Goal: Task Accomplishment & Management: Use online tool/utility

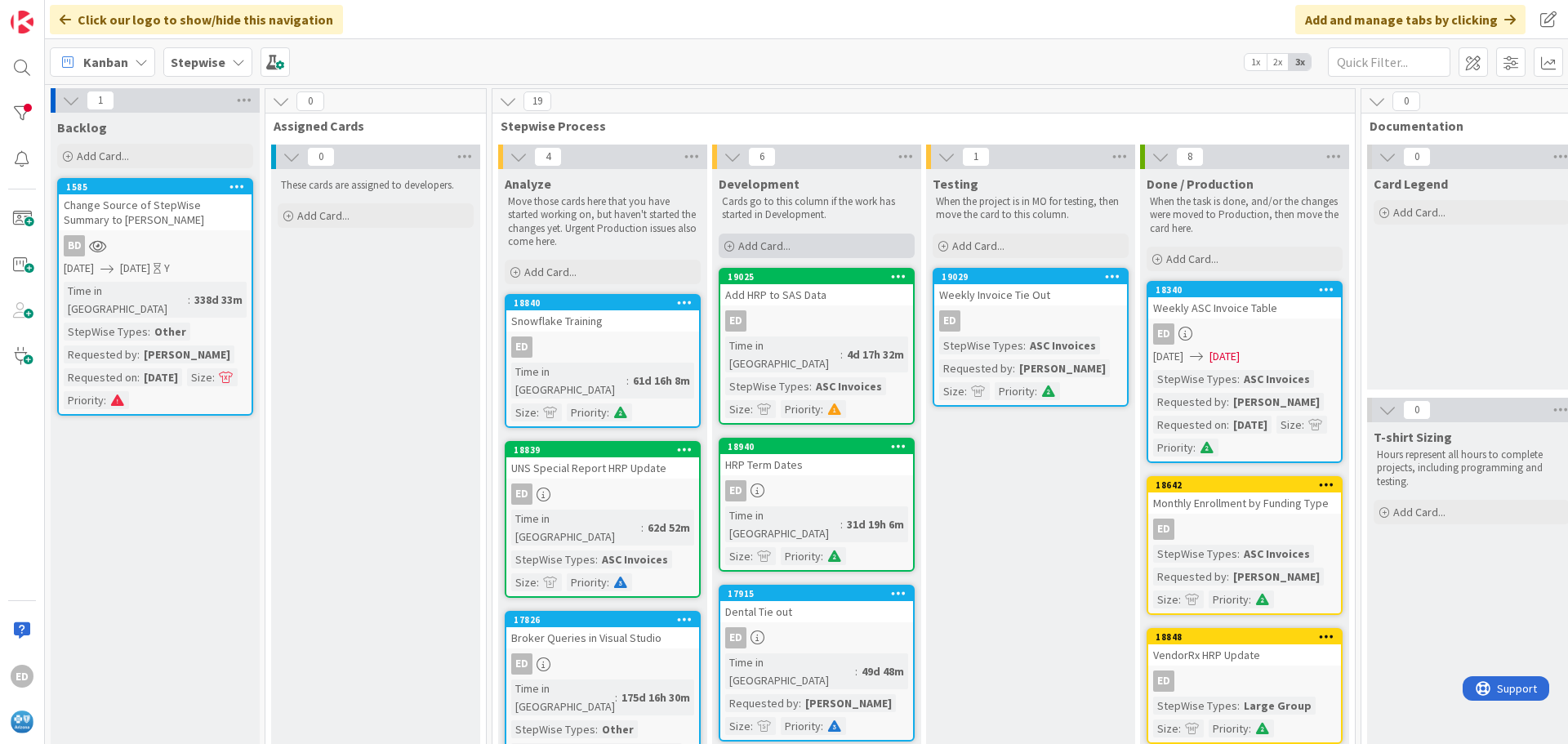
click at [774, 241] on span "Add Card..." at bounding box center [764, 246] width 52 height 15
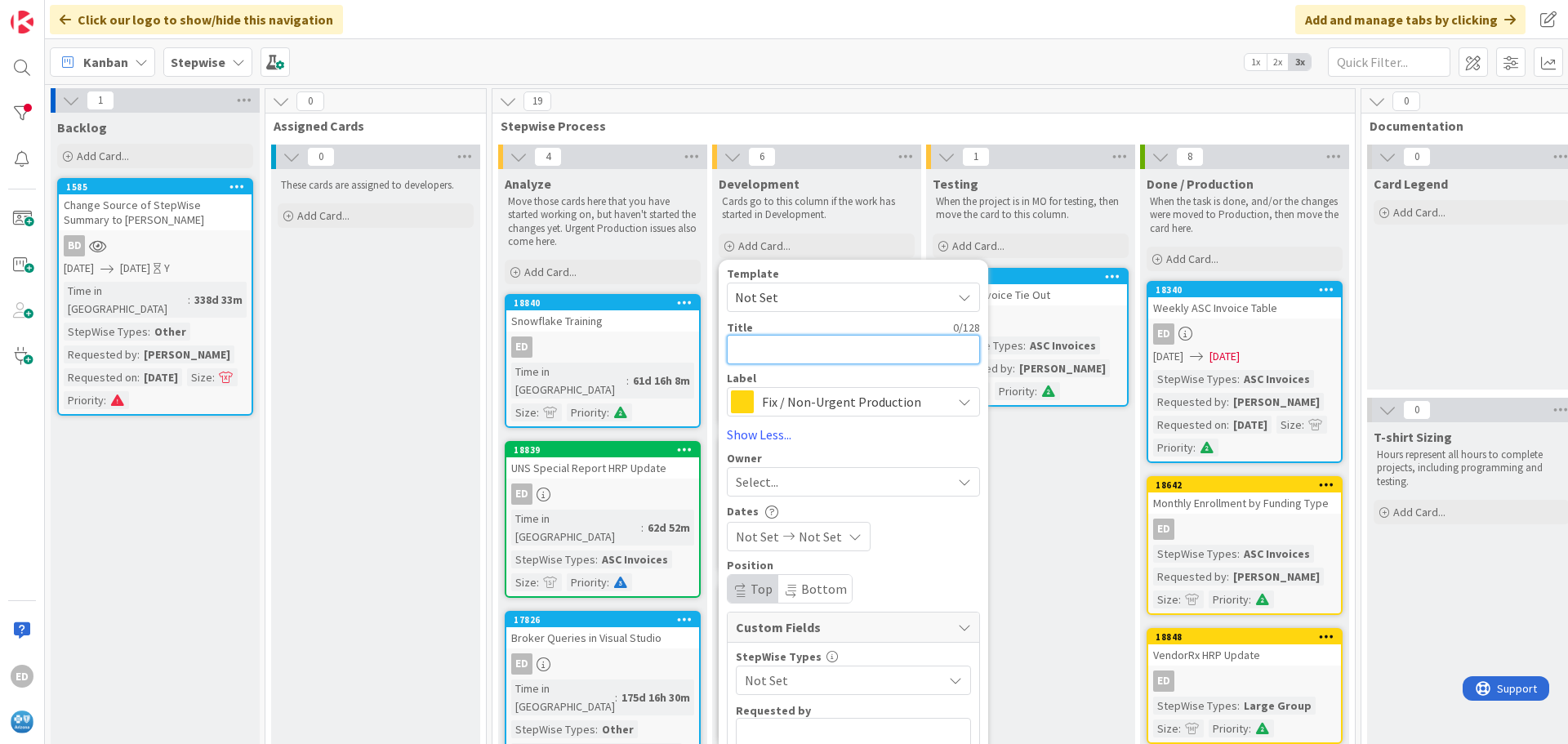
click at [776, 350] on textarea at bounding box center [853, 350] width 253 height 29
type textarea "D"
type textarea "x"
type textarea "De"
type textarea "x"
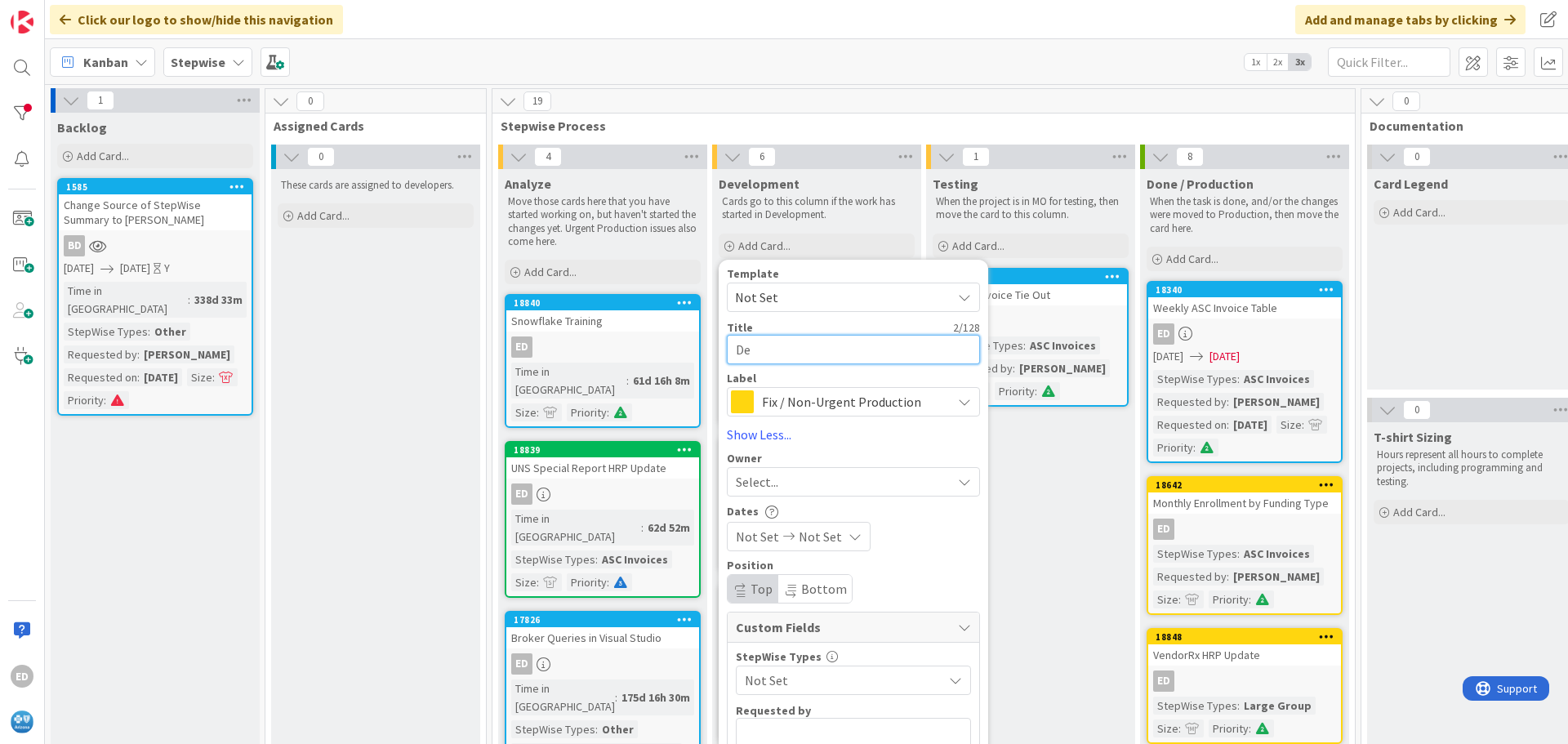
type textarea "Den"
type textarea "x"
type textarea "Dent"
type textarea "x"
type textarea "Denta"
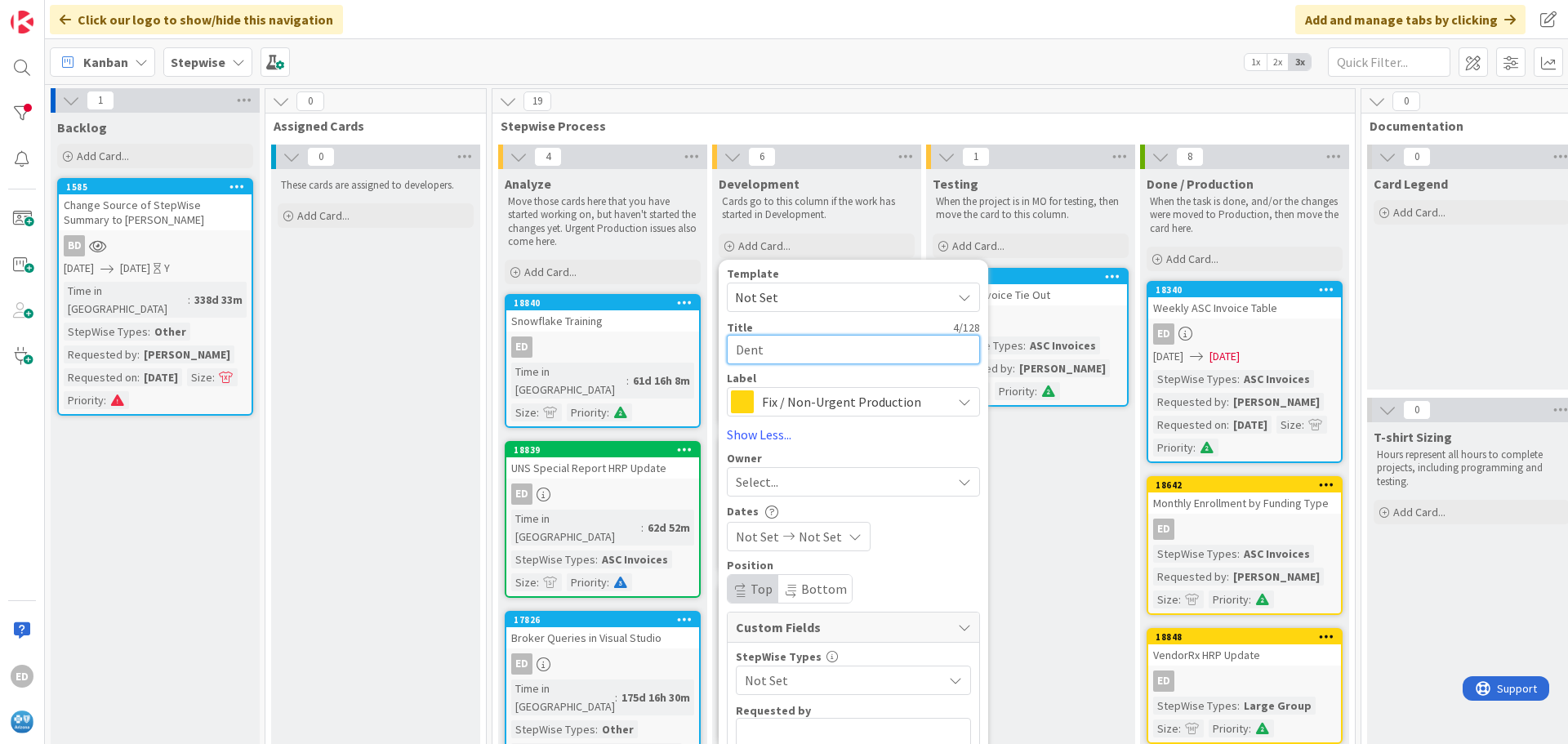
type textarea "x"
type textarea "Dental"
type textarea "x"
type textarea "Dental"
type textarea "x"
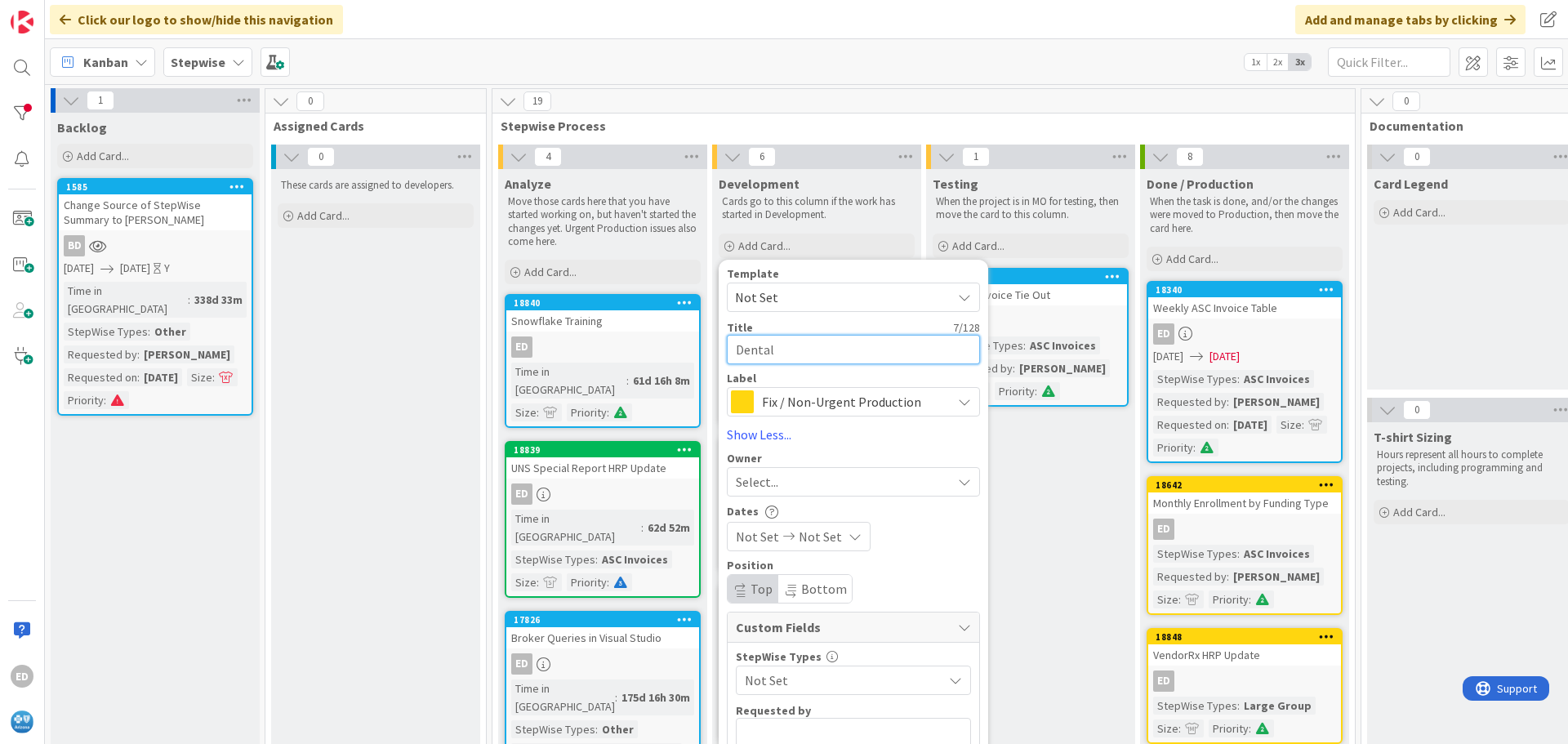
type textarea "Dental C"
type textarea "x"
type textarea "Dental Cl"
type textarea "x"
type textarea "Dental Cla"
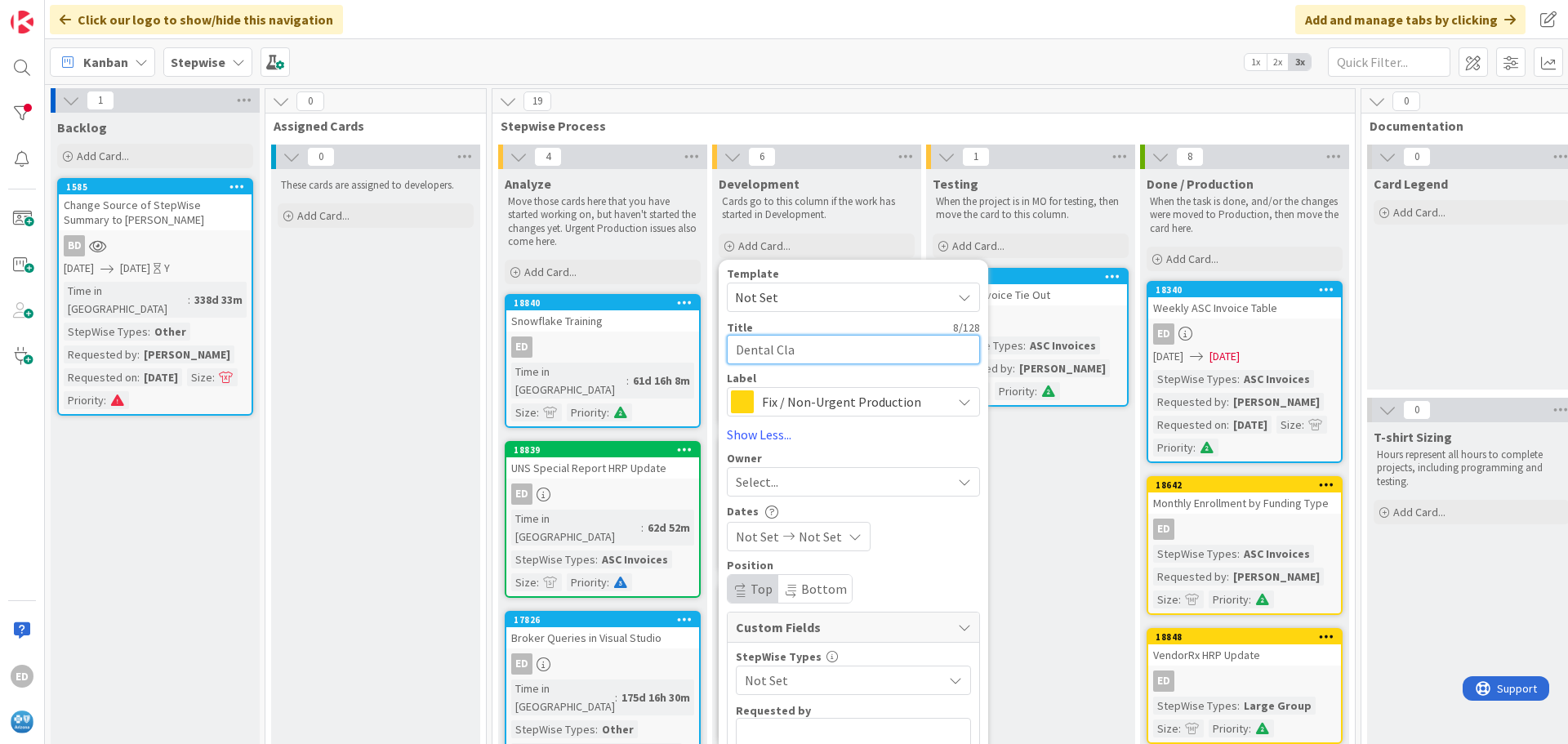
type textarea "x"
type textarea "Dental Clai"
type textarea "x"
type textarea "Dental Claim"
type textarea "x"
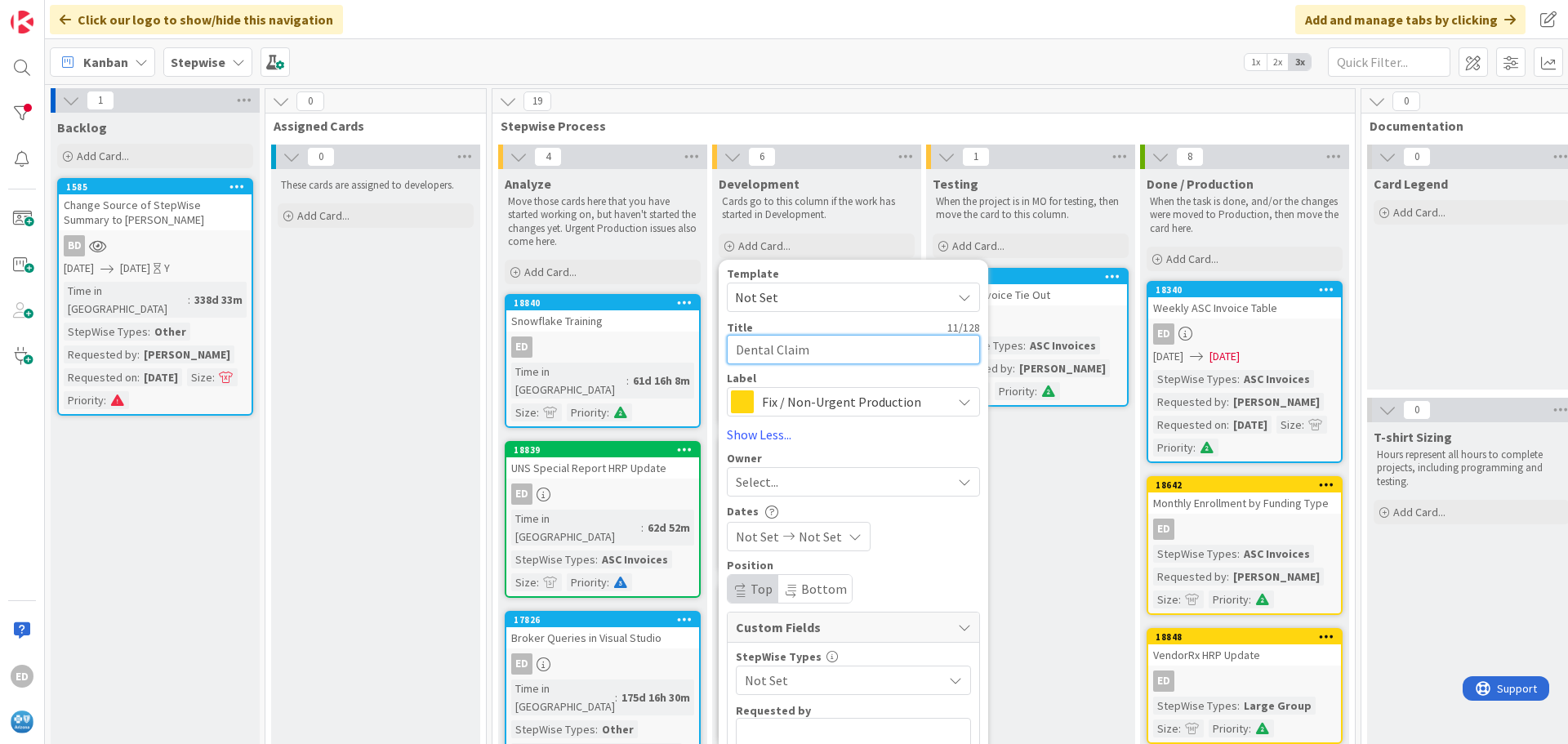
type textarea "Dental Claims"
type textarea "x"
type textarea "Dental Claims"
type textarea "x"
type textarea "Dental Claims w"
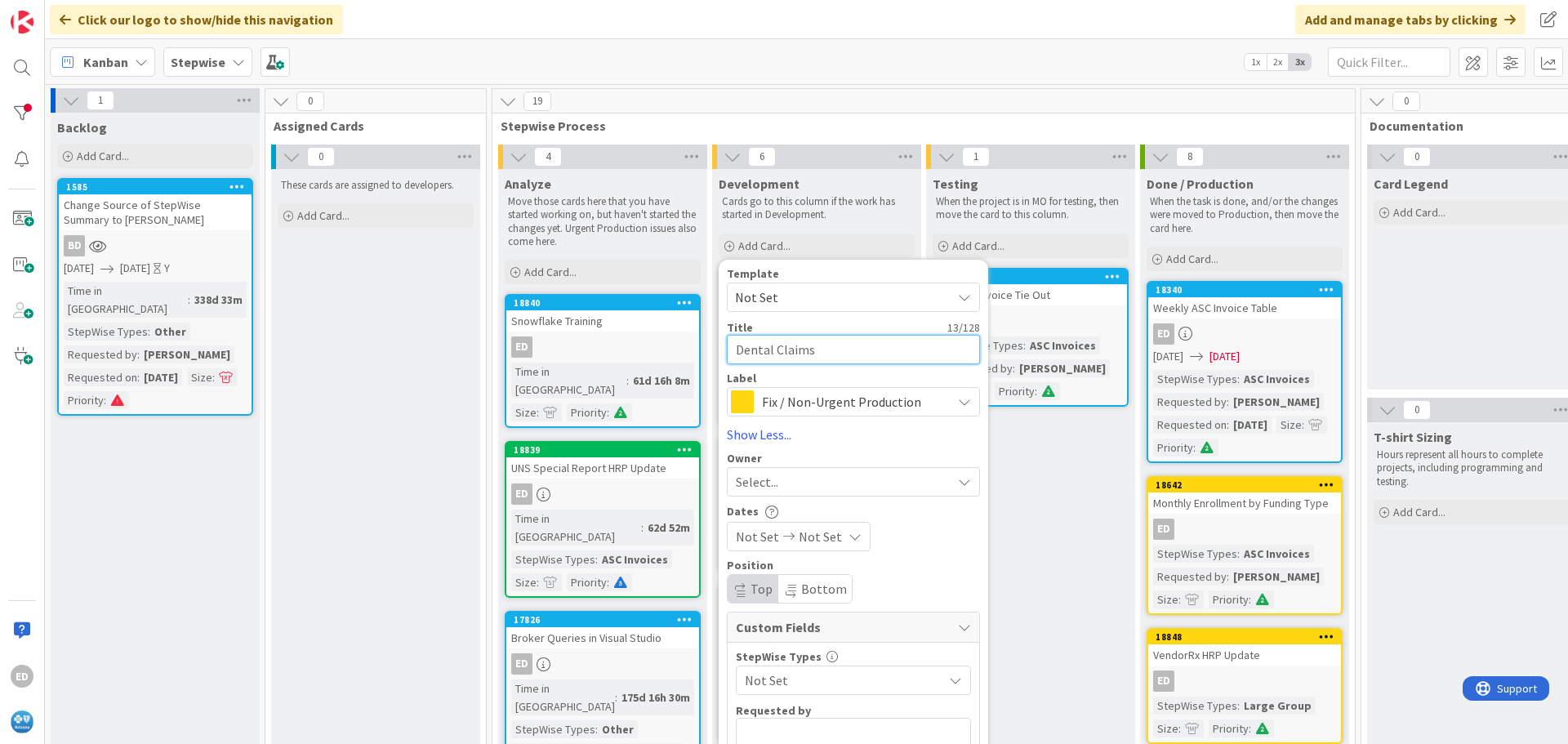
type textarea "x"
type textarea "Dental Claims wi"
type textarea "x"
type textarea "Dental Claims wit"
type textarea "x"
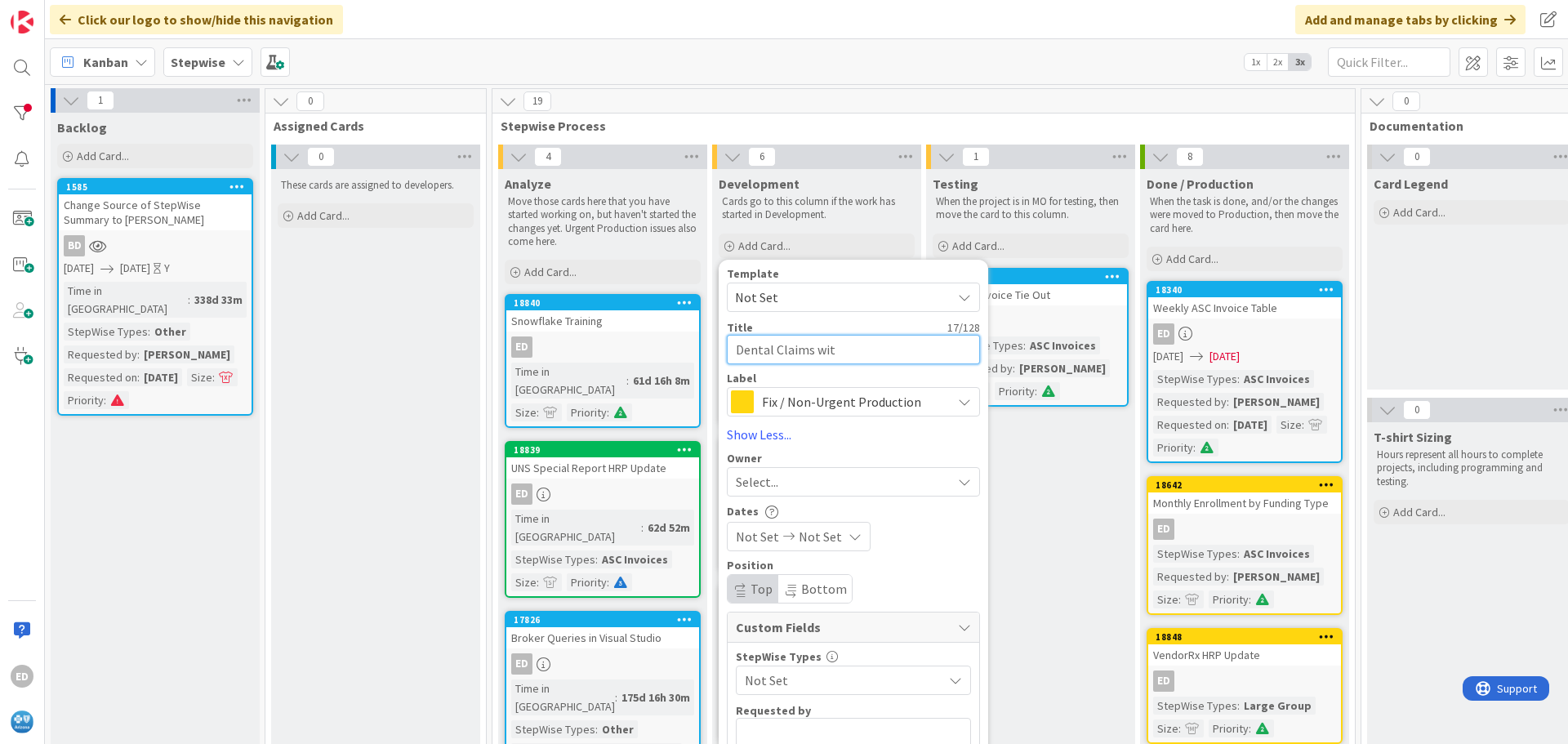
type textarea "Dental Claims with"
type textarea "x"
type textarea "Dental Claims with"
type textarea "x"
type textarea "Dental Claims with G"
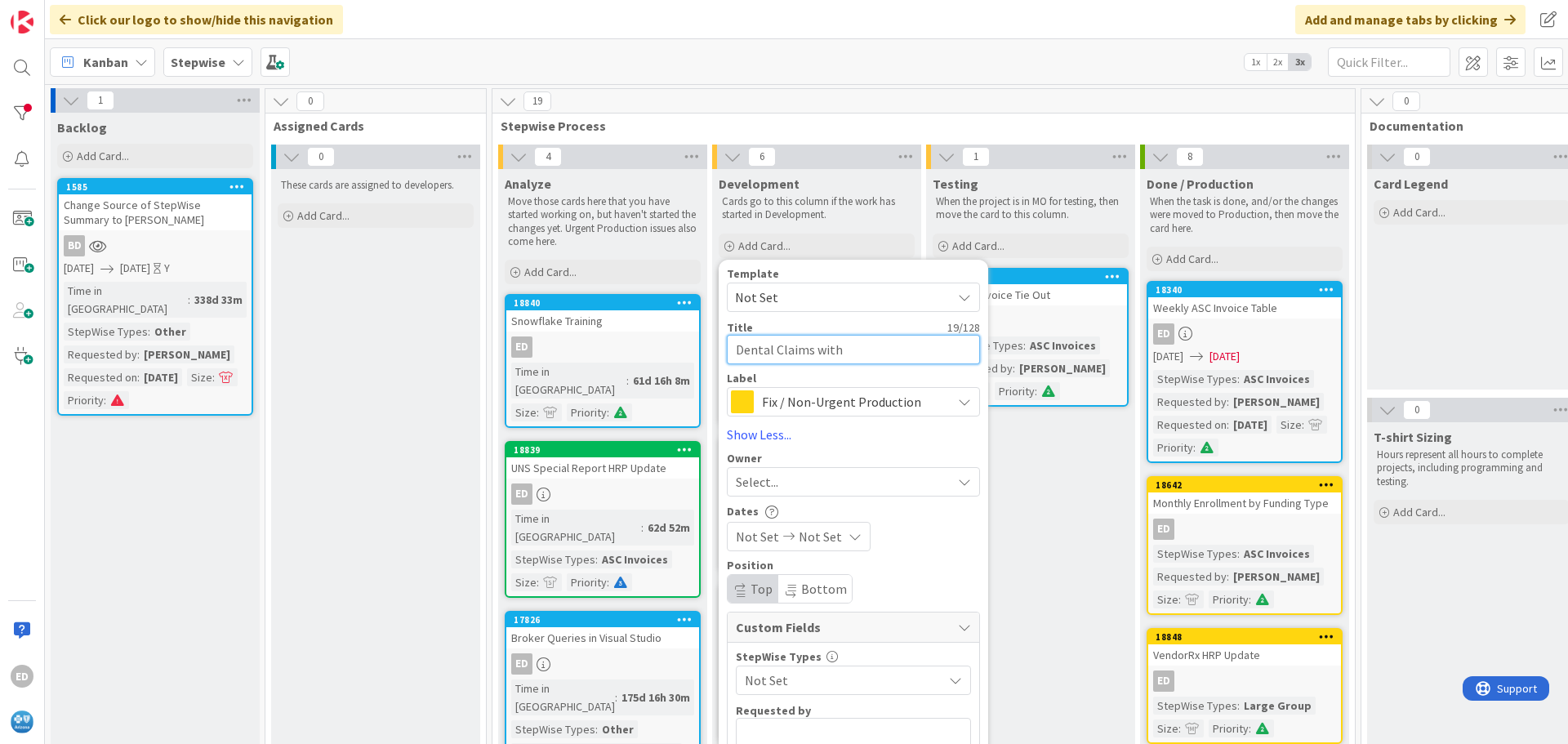
type textarea "x"
type textarea "Dental Claims with Gr"
type textarea "x"
type textarea "Dental Claims with Gro"
type textarea "x"
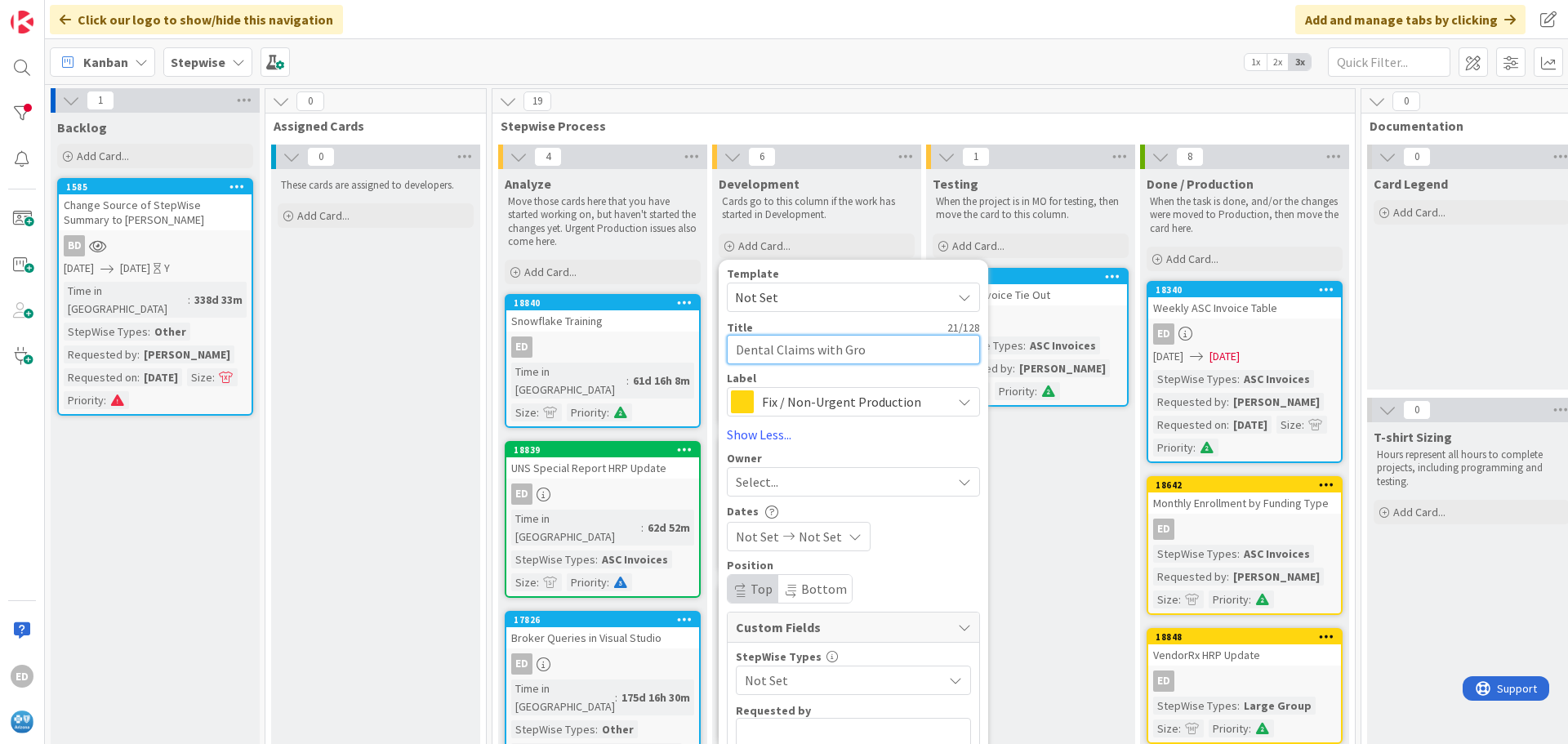
type textarea "Dental Claims with Grou"
type textarea "x"
type textarea "Dental Claims with Group"
type textarea "x"
type textarea "Dental Claims with Group"
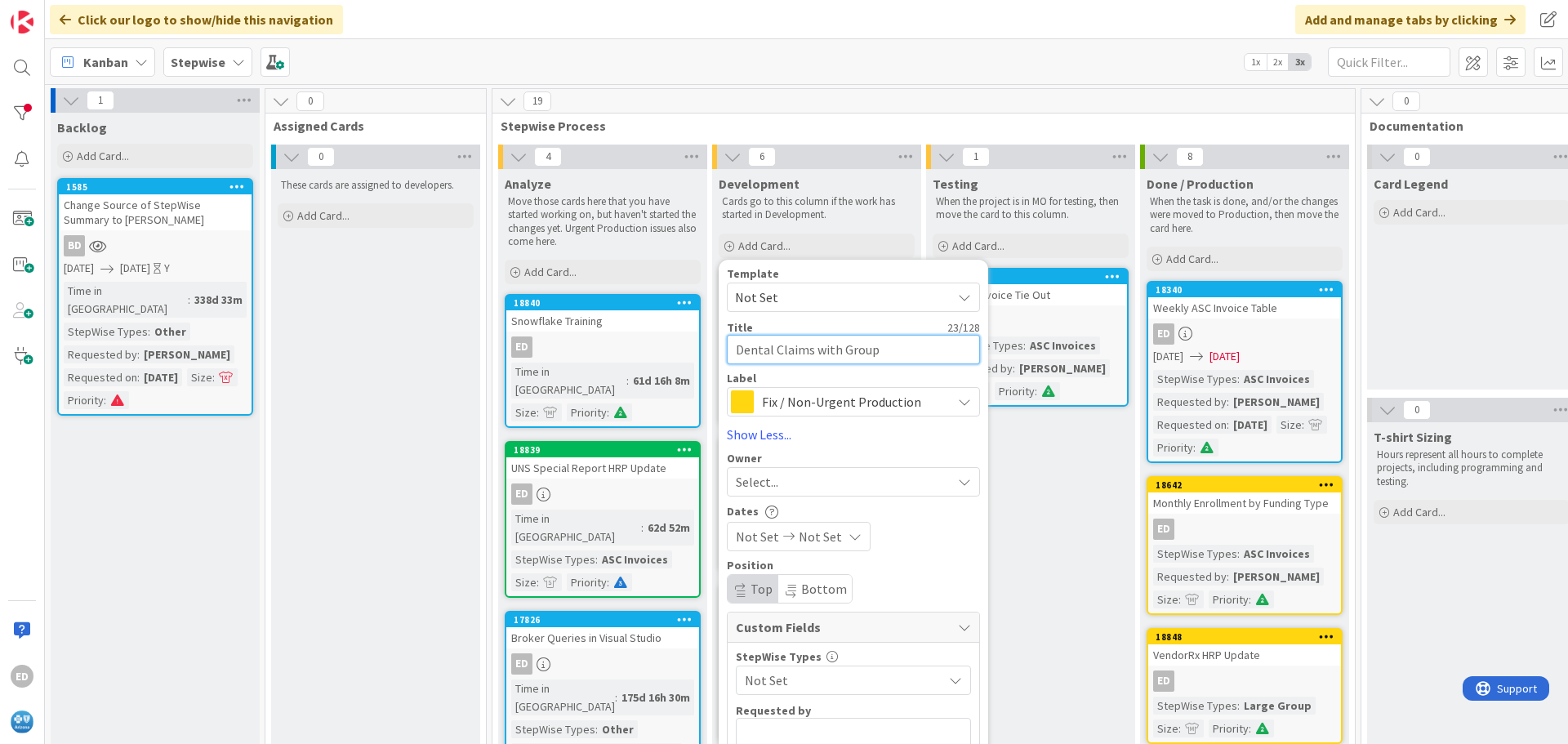
type textarea "x"
type textarea "Dental Claims with Group I"
type textarea "x"
type textarea "Dental Claims with Group In"
type textarea "x"
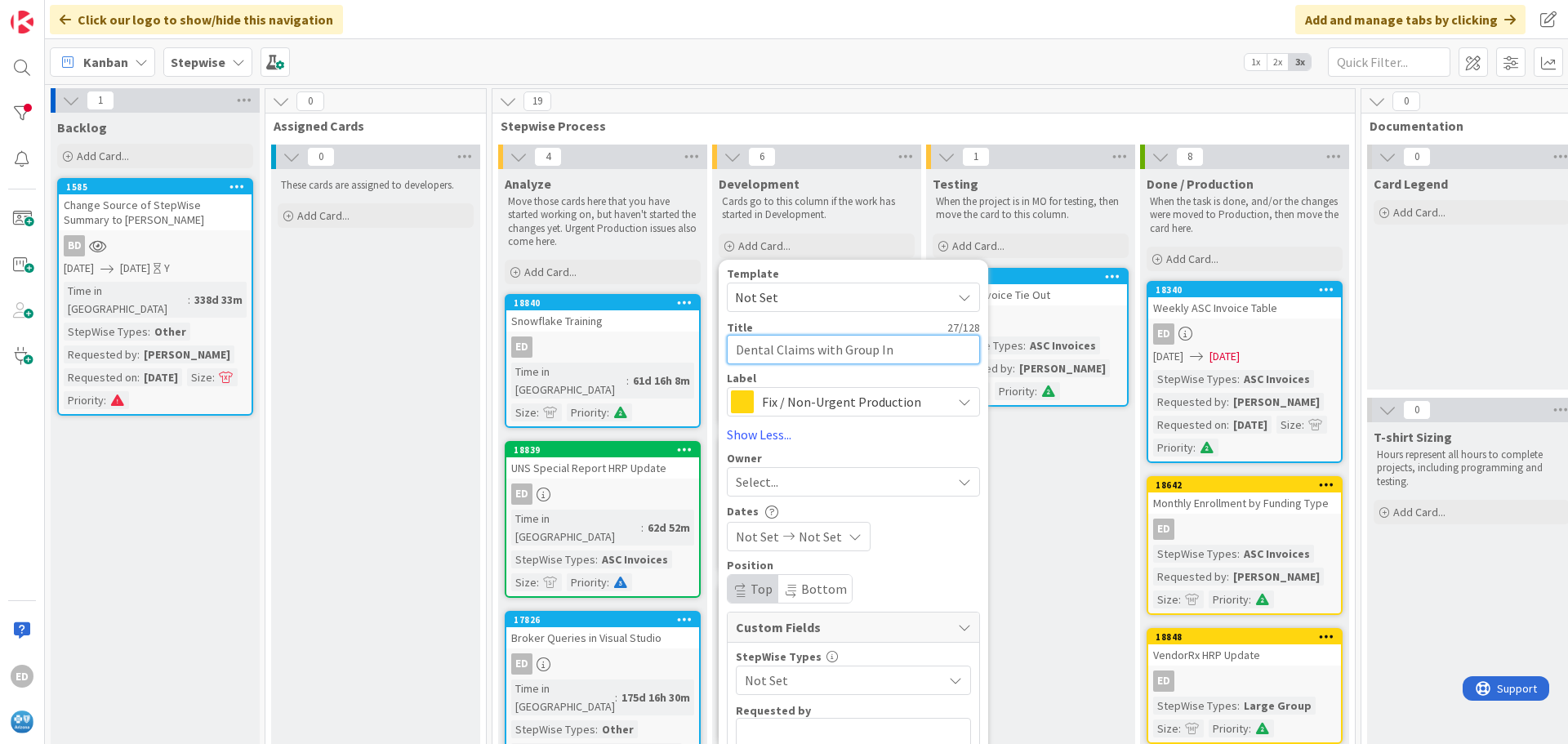
type textarea "Dental Claims with Group Inf"
type textarea "x"
type textarea "Dental Claims with Group Info"
type textarea "x"
click at [789, 351] on textarea "Dental Claims with Group Info" at bounding box center [853, 350] width 253 height 29
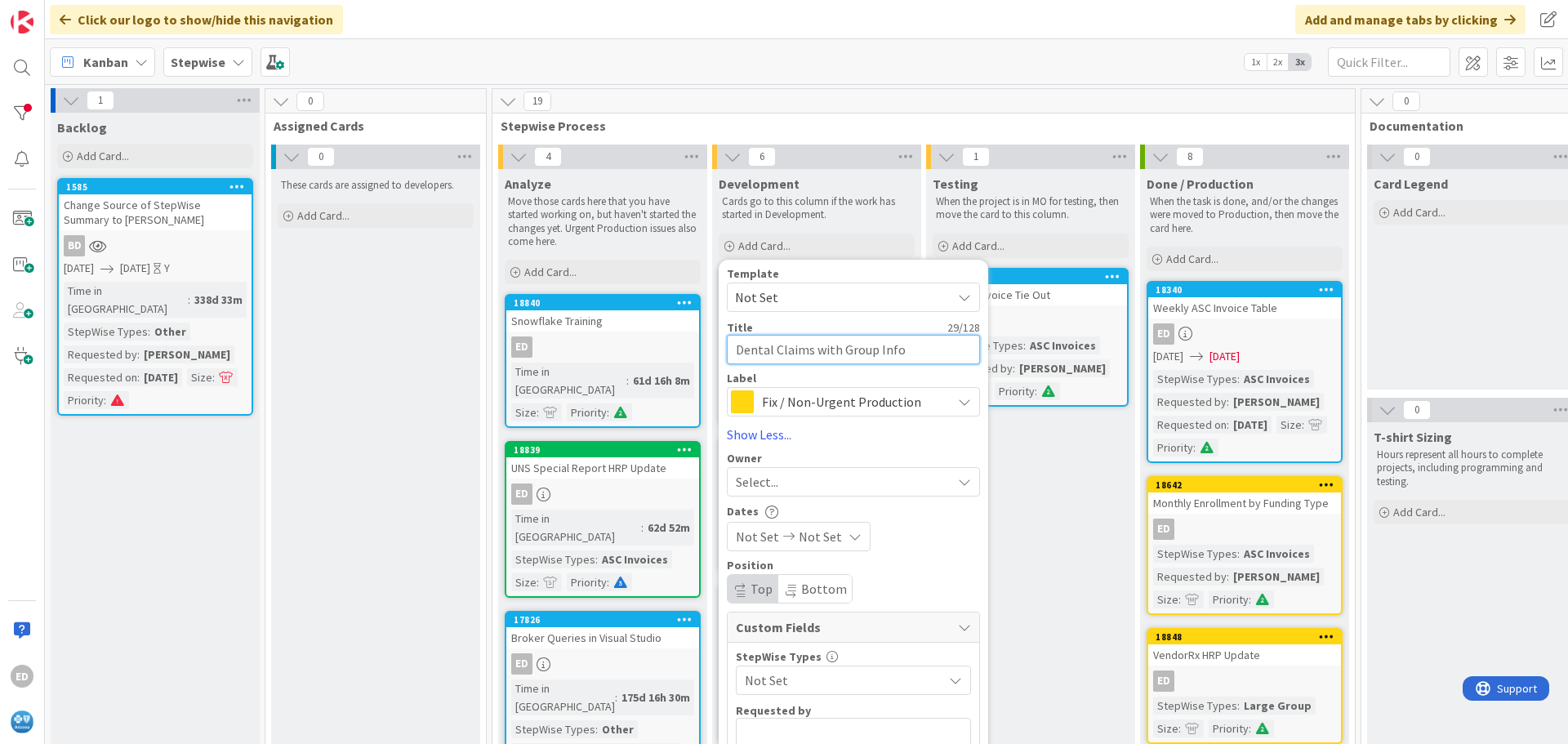
click at [789, 351] on textarea "Dental Claims with Group Info" at bounding box center [853, 350] width 253 height 29
type textarea "Dental Rwith Group Info"
type textarea "x"
type textarea "Dental Rewith Group Info"
type textarea "x"
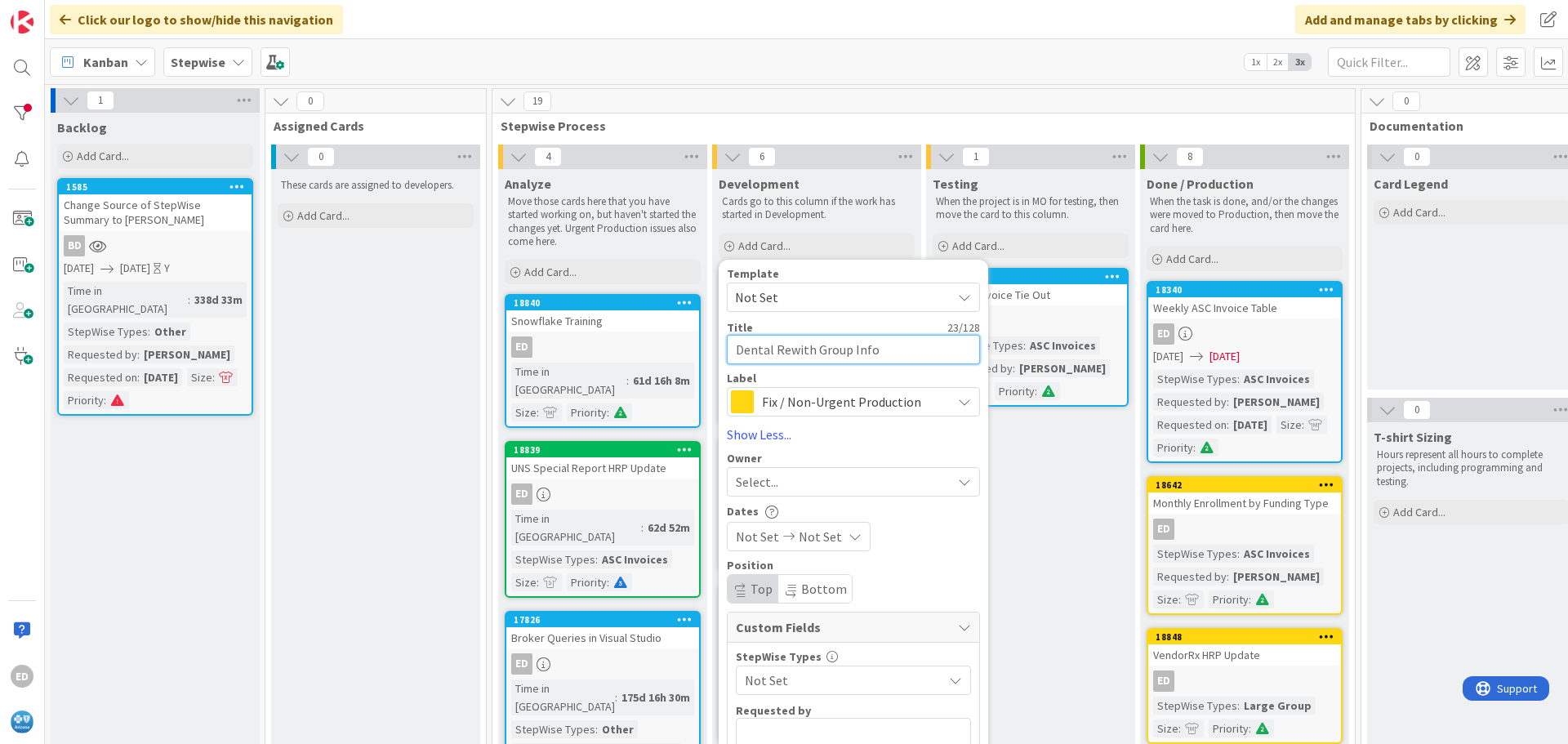
type textarea "Dental Revwith Group Info"
type textarea "x"
type textarea "Dental Revewith Group Info"
type textarea "x"
type textarea "Dental Revenwith Group Info"
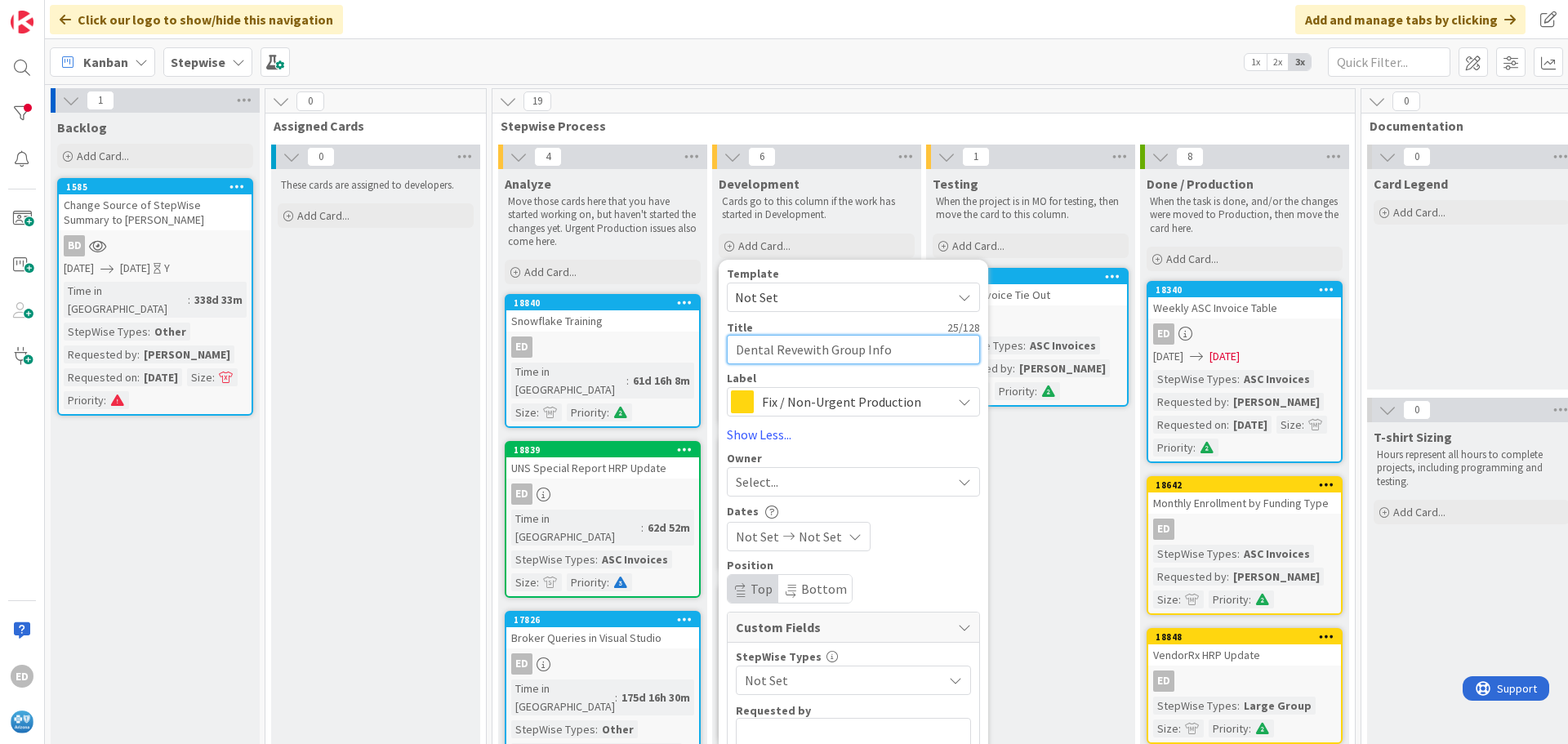
type textarea "x"
type textarea "Dental Revenuwith Group Info"
type textarea "x"
type textarea "Dental Revenuewith Group Info"
type textarea "x"
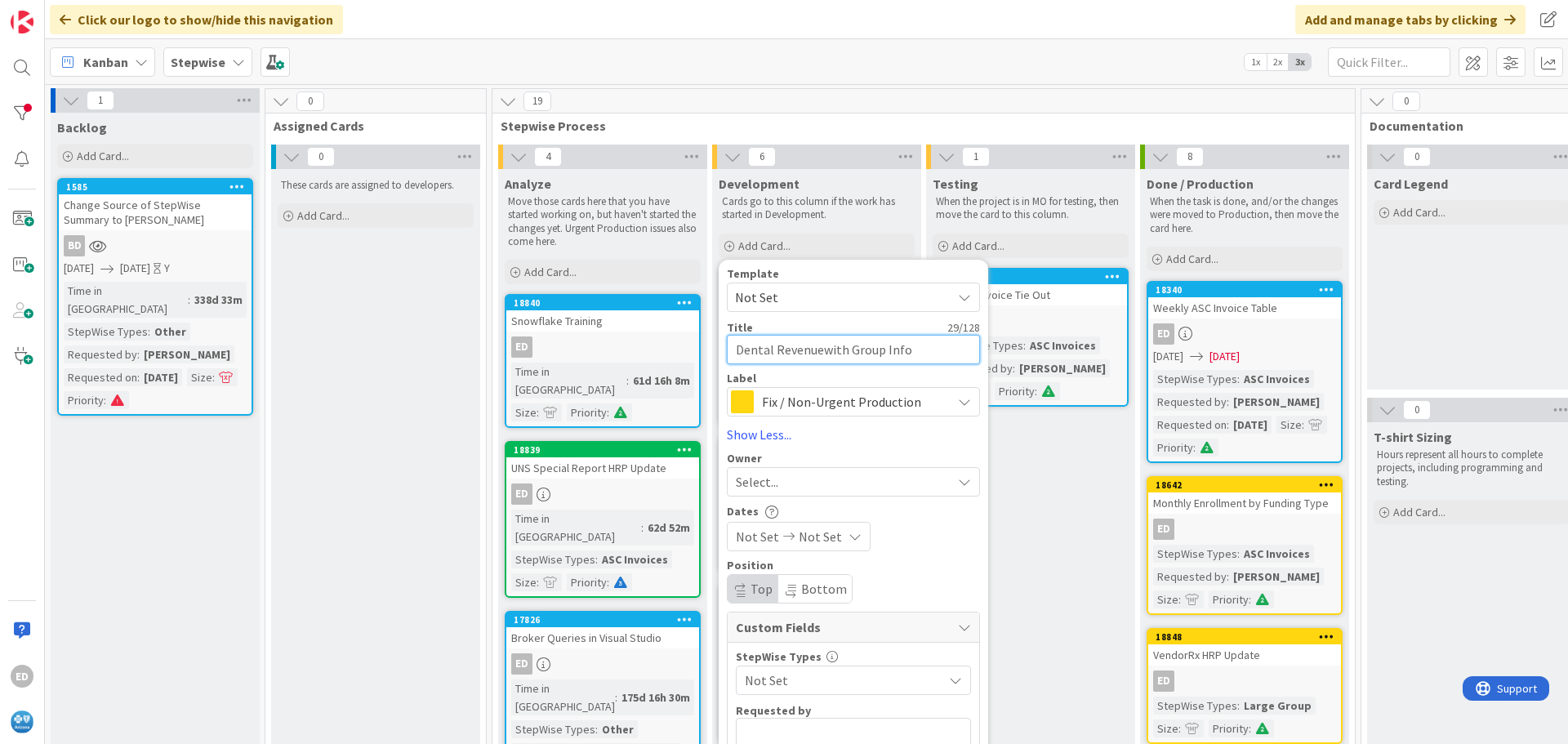
type textarea "Dental Revenue with Group Info"
type textarea "x"
type textarea "Dental Revenue with Group Info"
click at [815, 406] on span "Fix / Non-Urgent Production" at bounding box center [853, 401] width 182 height 22
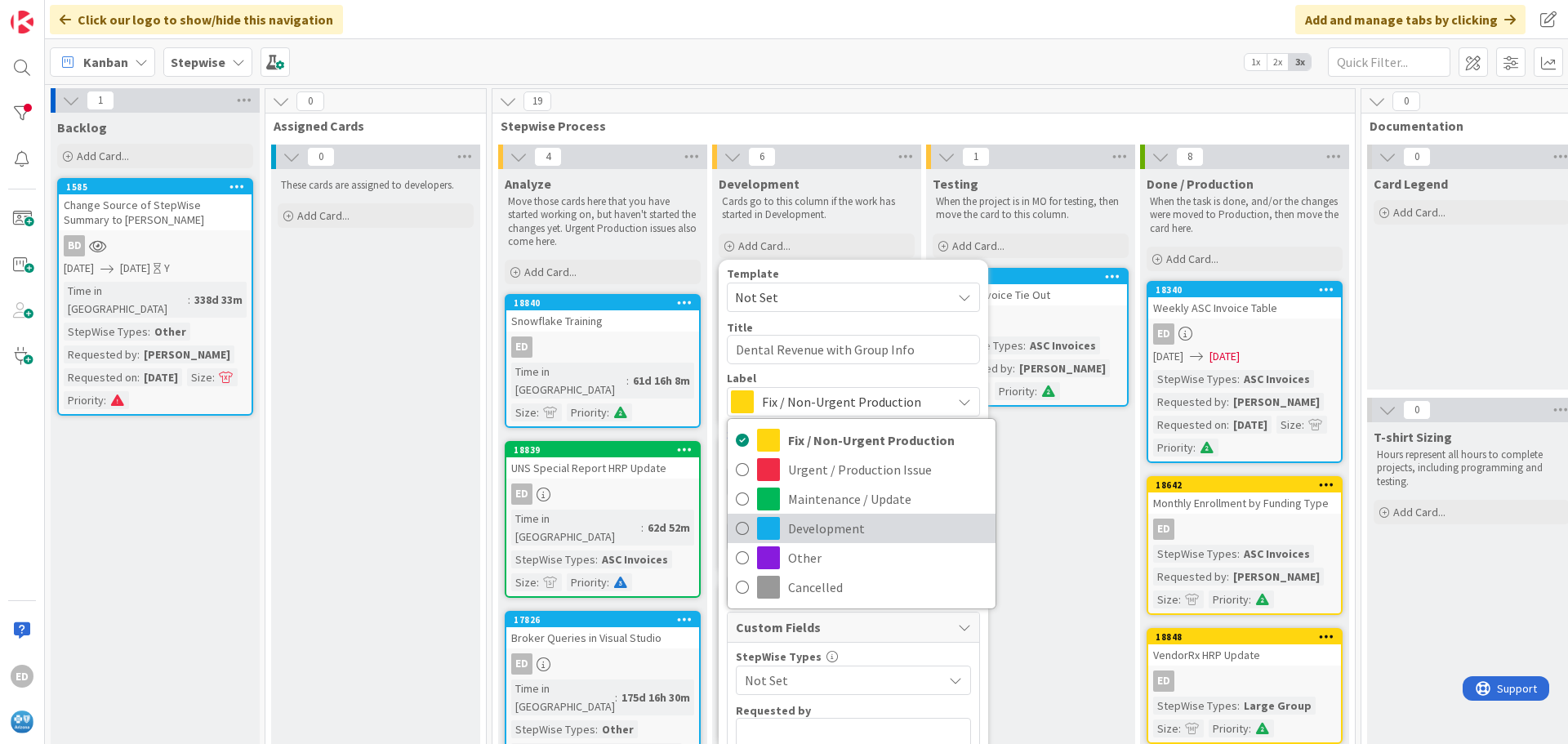
click at [817, 525] on span "Development" at bounding box center [887, 529] width 199 height 24
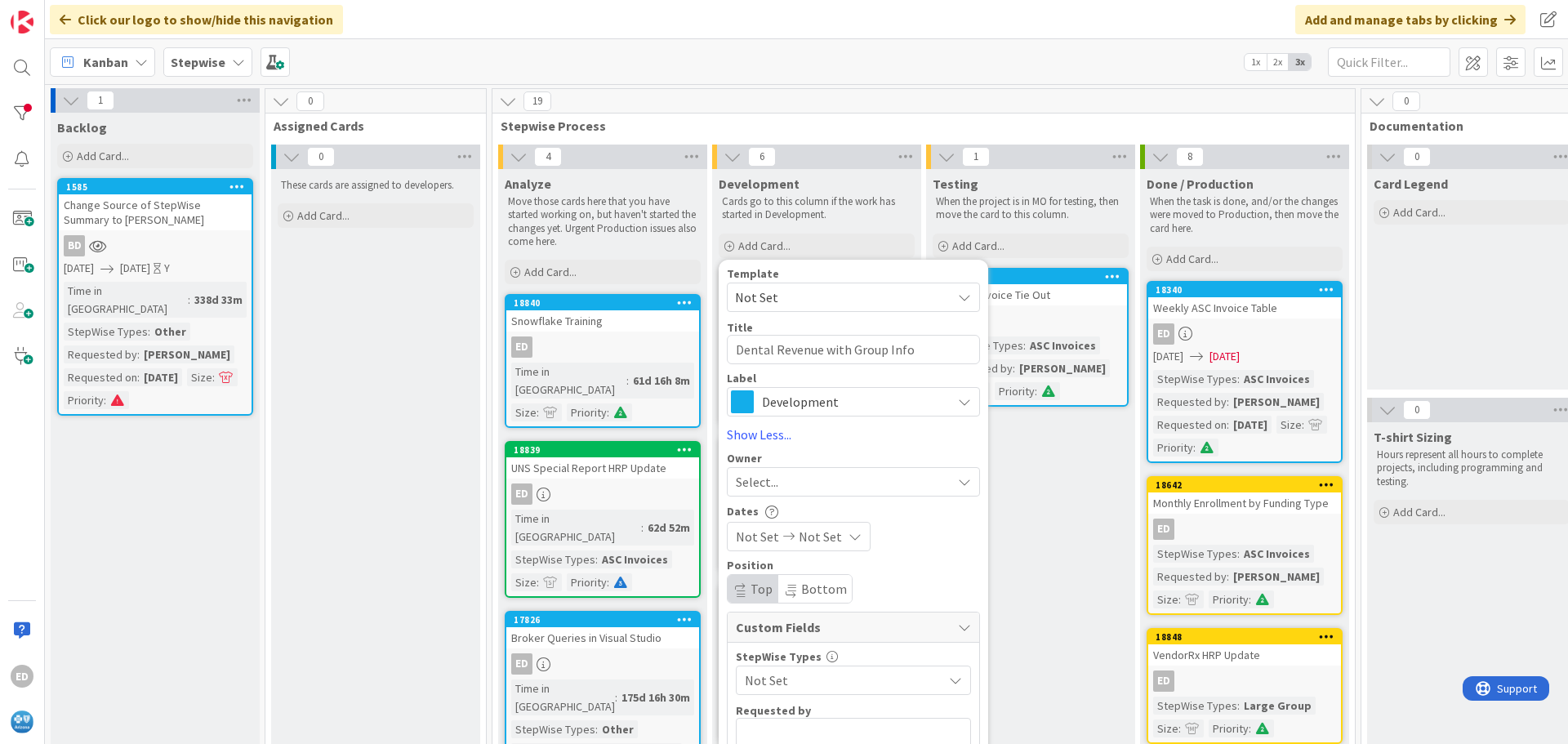
click at [790, 490] on div "Select..." at bounding box center [843, 482] width 215 height 20
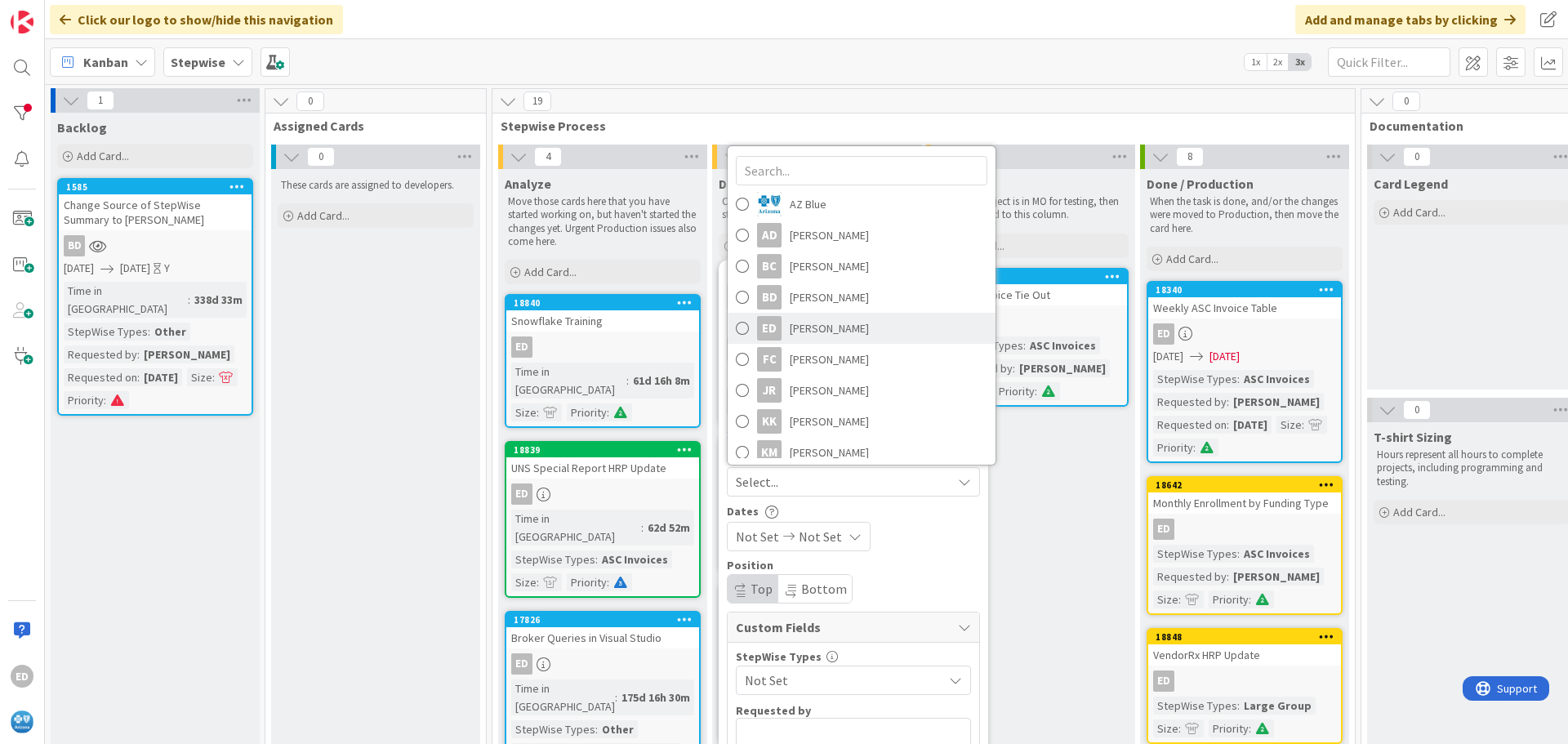
click at [815, 330] on span "[PERSON_NAME]" at bounding box center [829, 328] width 80 height 24
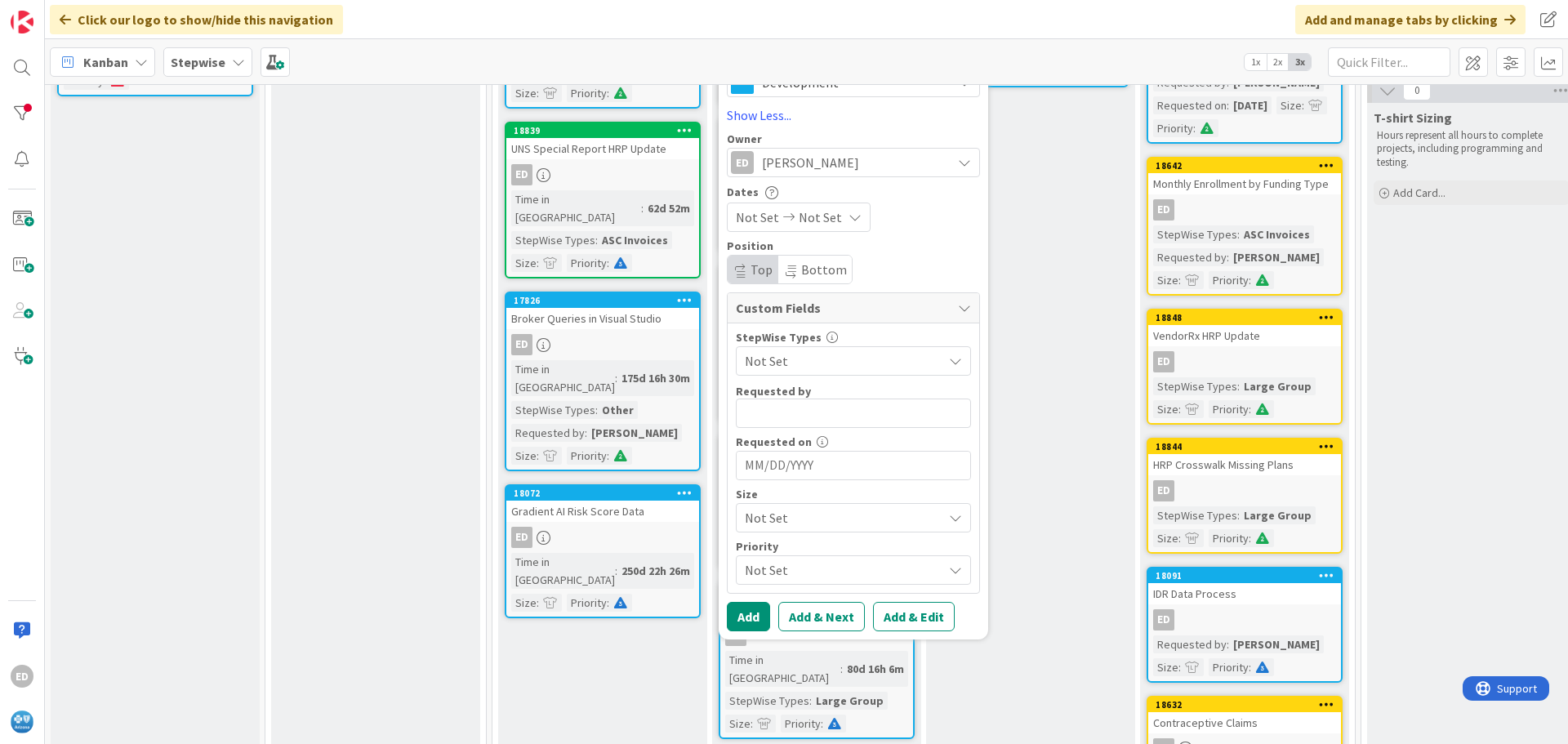
scroll to position [327, 0]
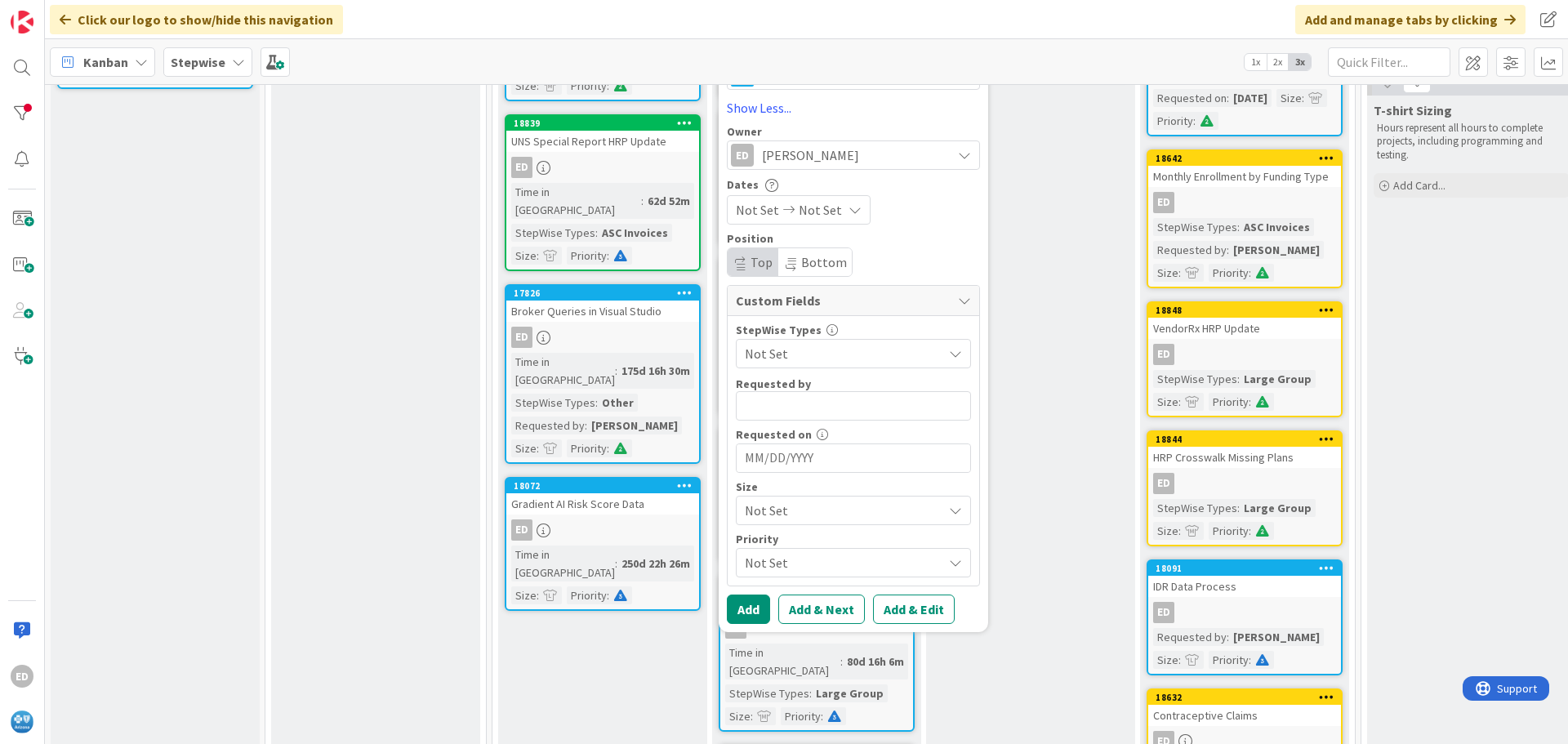
click at [805, 356] on span "Not Set" at bounding box center [839, 354] width 189 height 22
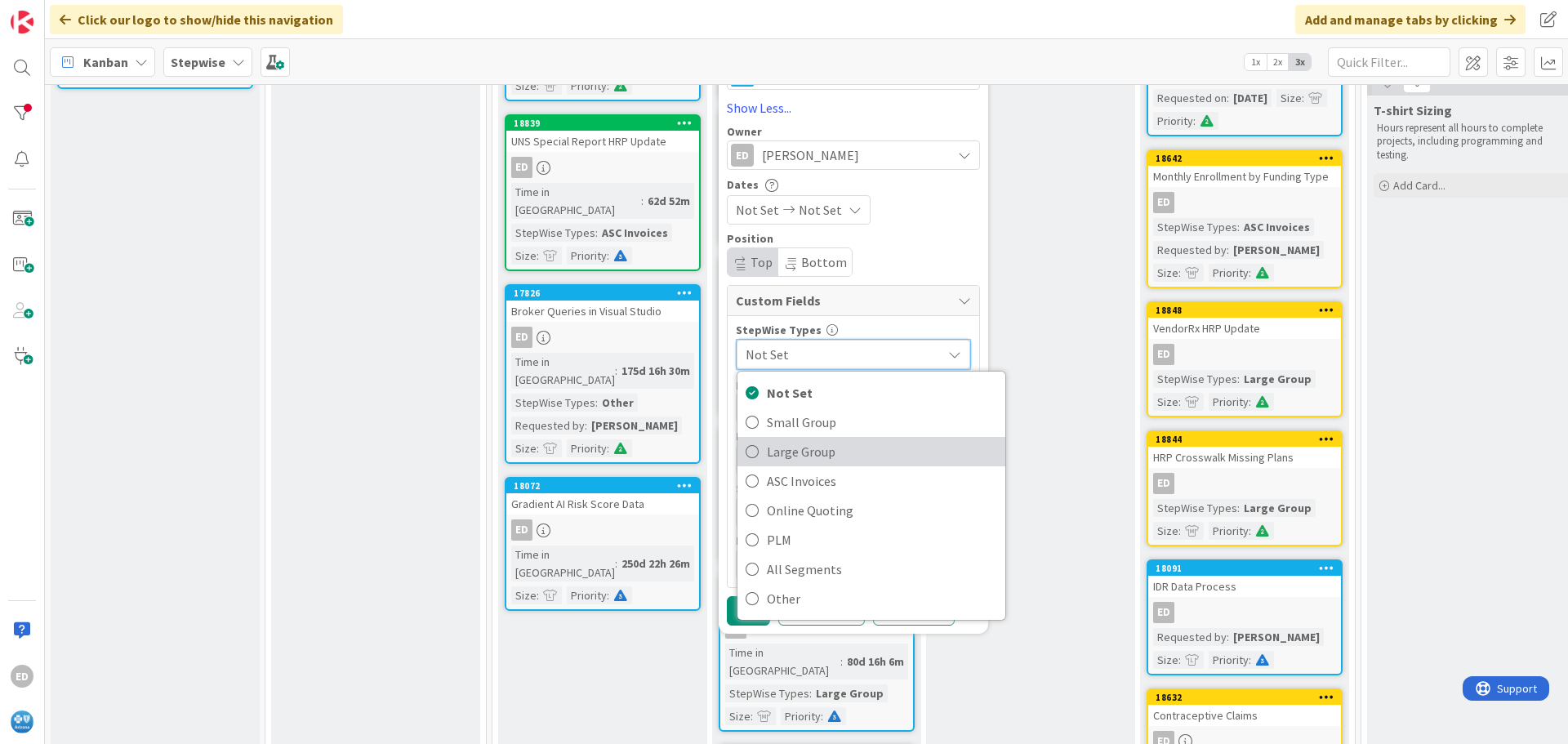
click at [811, 449] on span "Large Group" at bounding box center [882, 452] width 230 height 24
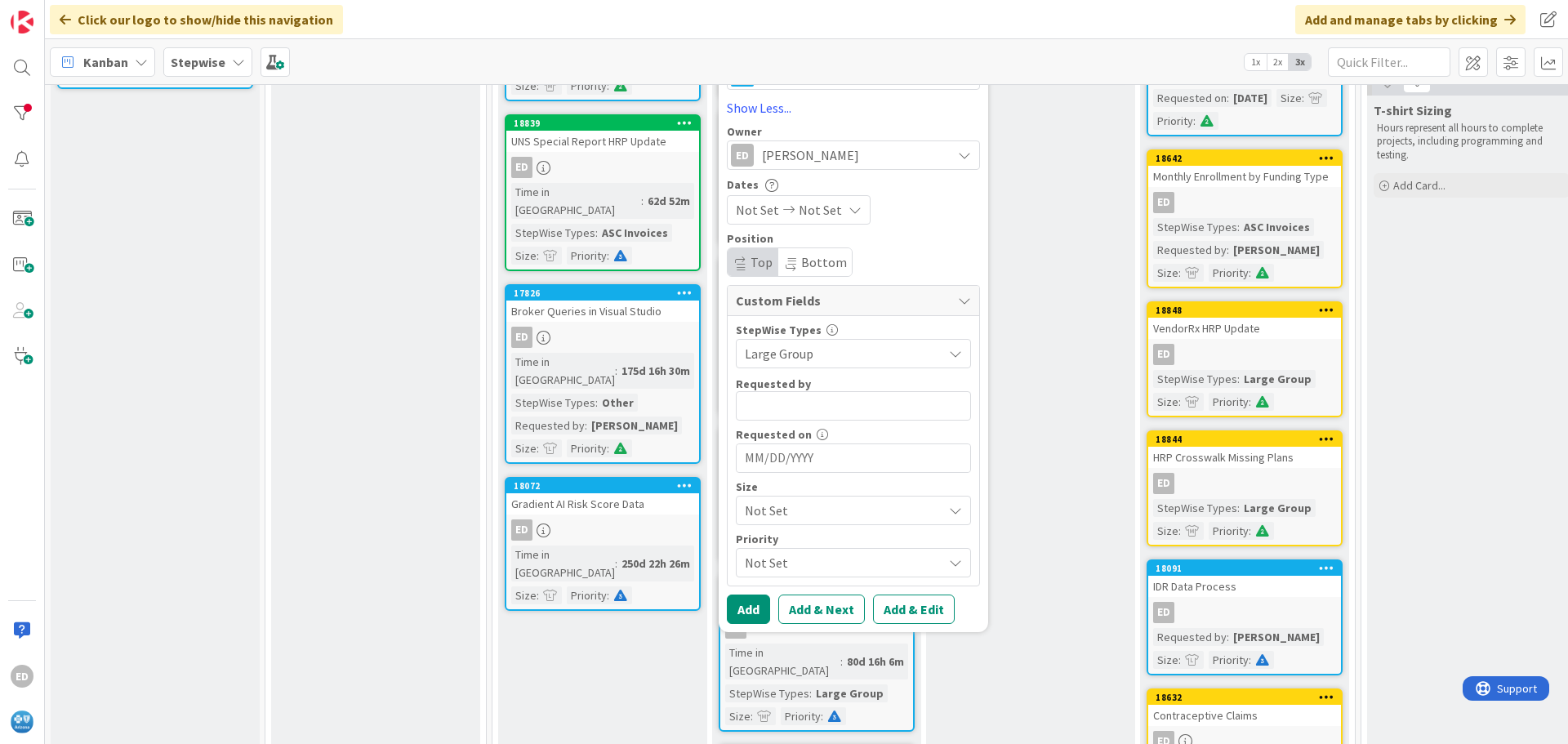
click at [795, 515] on span "Not Set" at bounding box center [839, 510] width 189 height 22
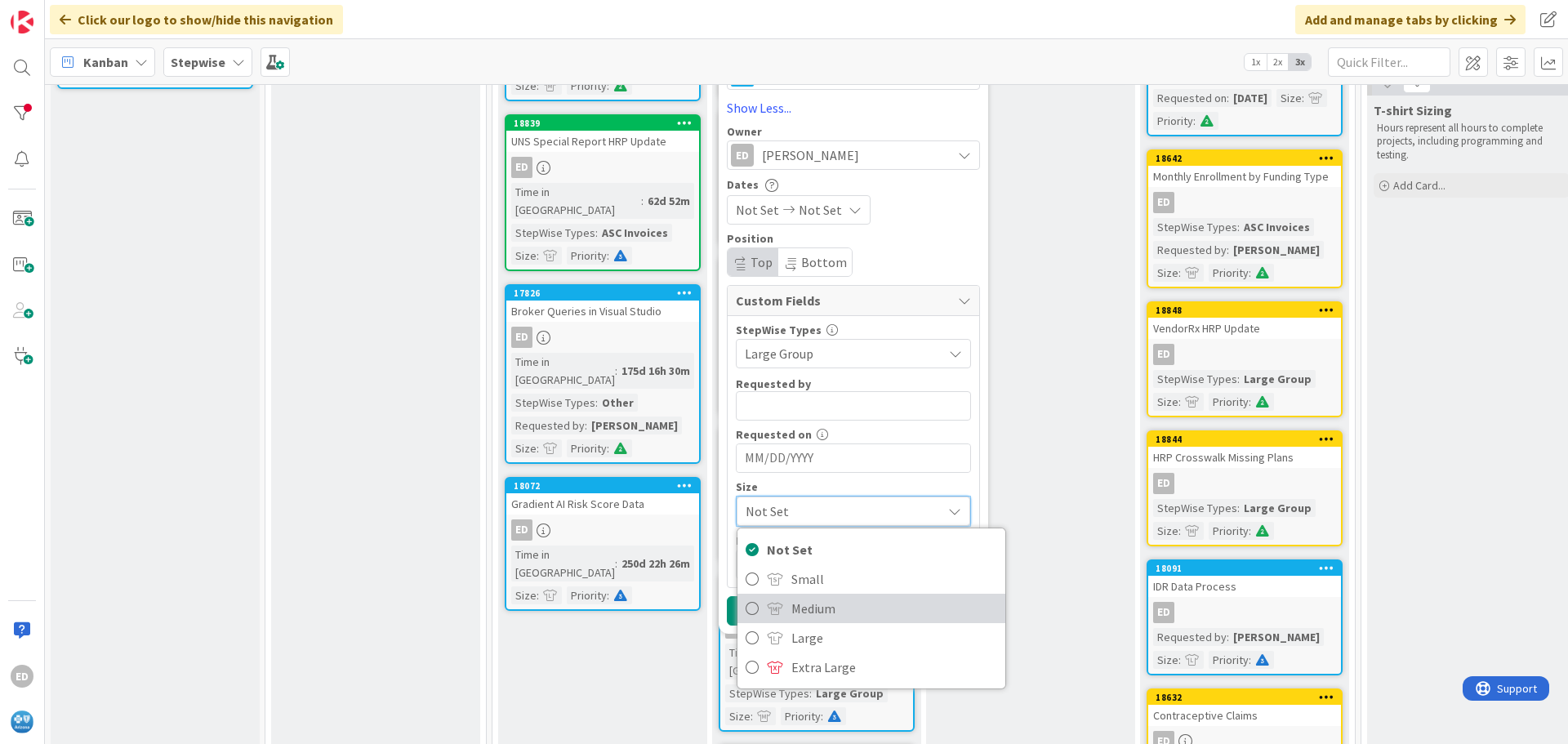
click at [816, 614] on span "Medium" at bounding box center [894, 608] width 206 height 24
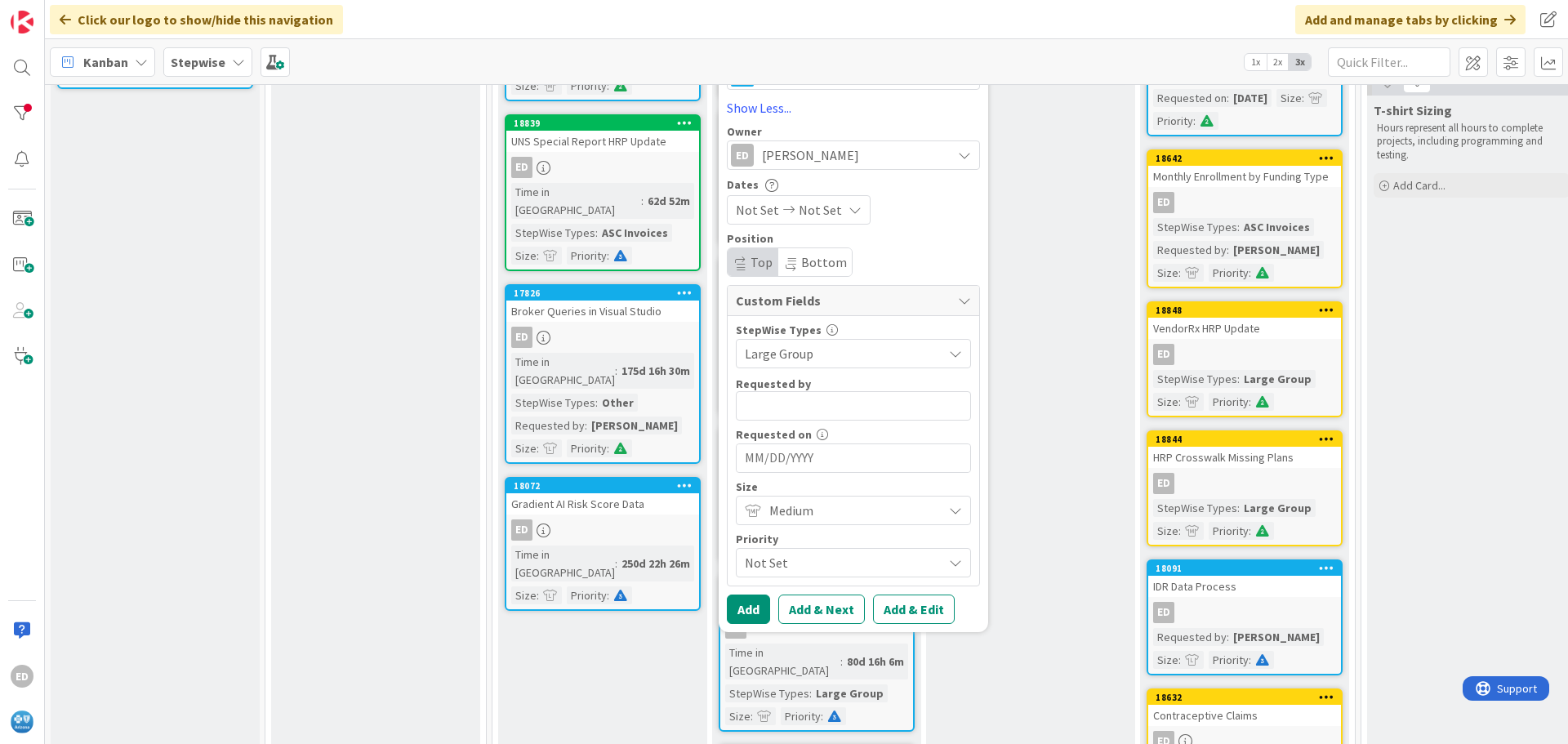
click at [814, 560] on span "Not Set" at bounding box center [839, 562] width 189 height 22
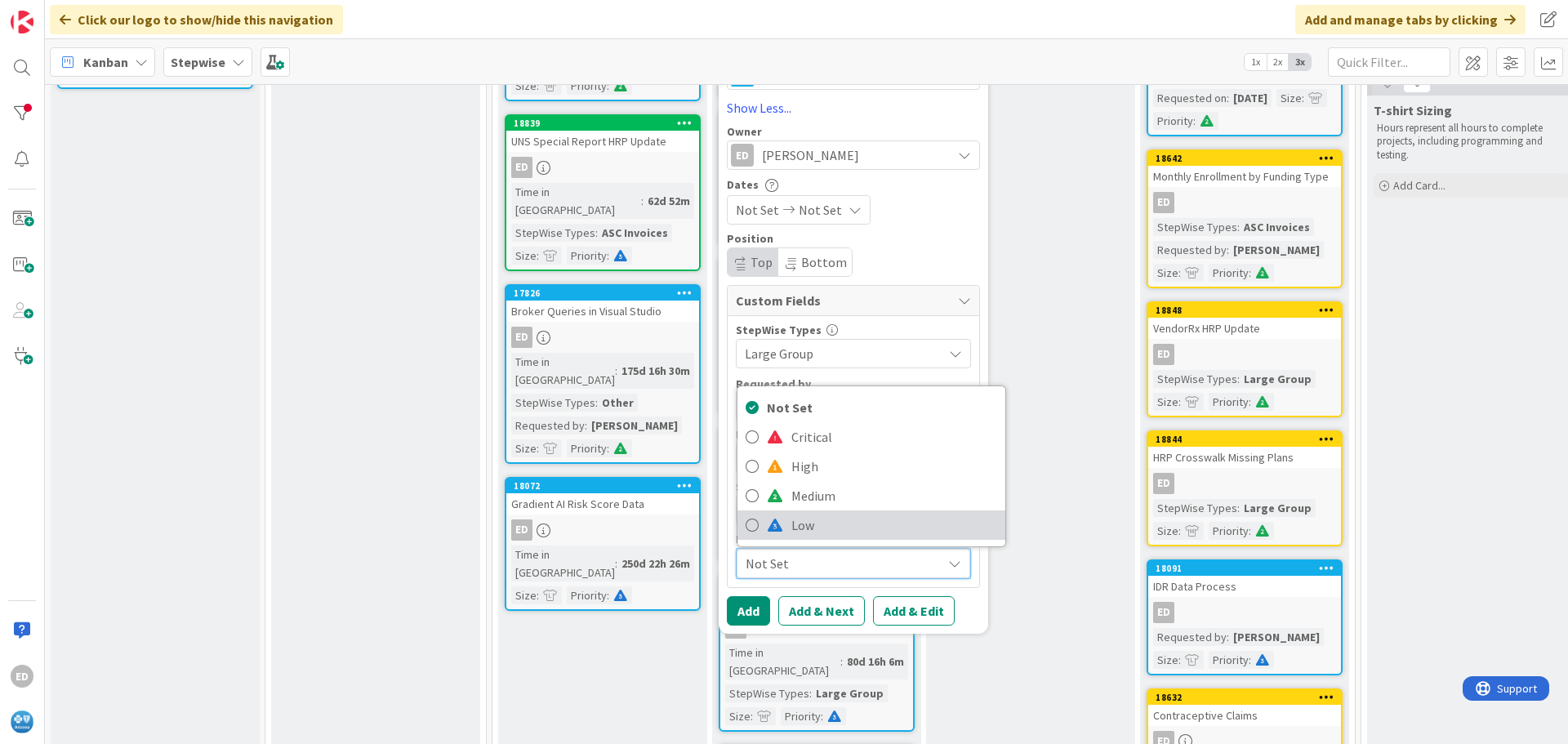
click at [810, 520] on span "Low" at bounding box center [894, 525] width 206 height 24
type textarea "x"
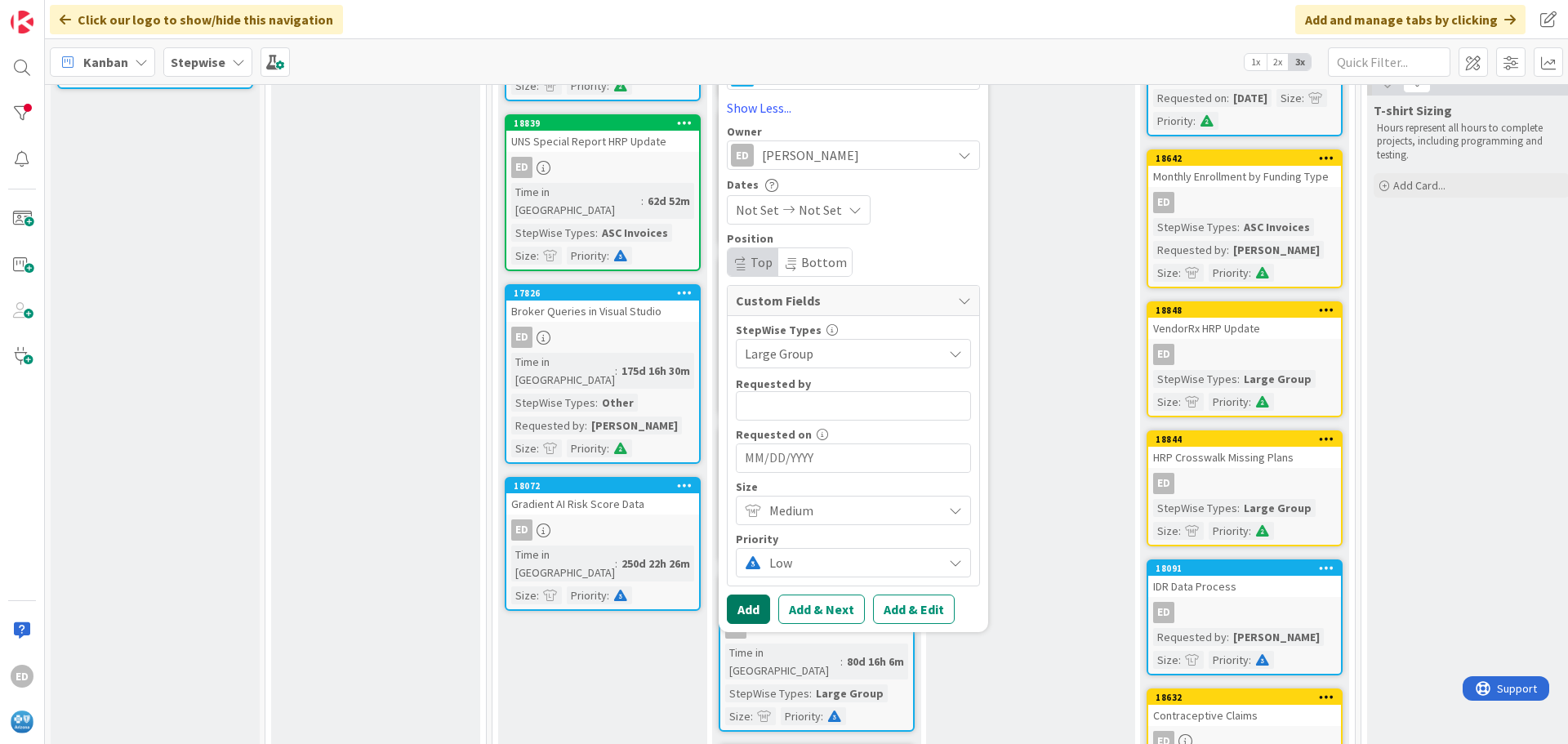
click at [749, 606] on button "Add" at bounding box center [748, 609] width 43 height 29
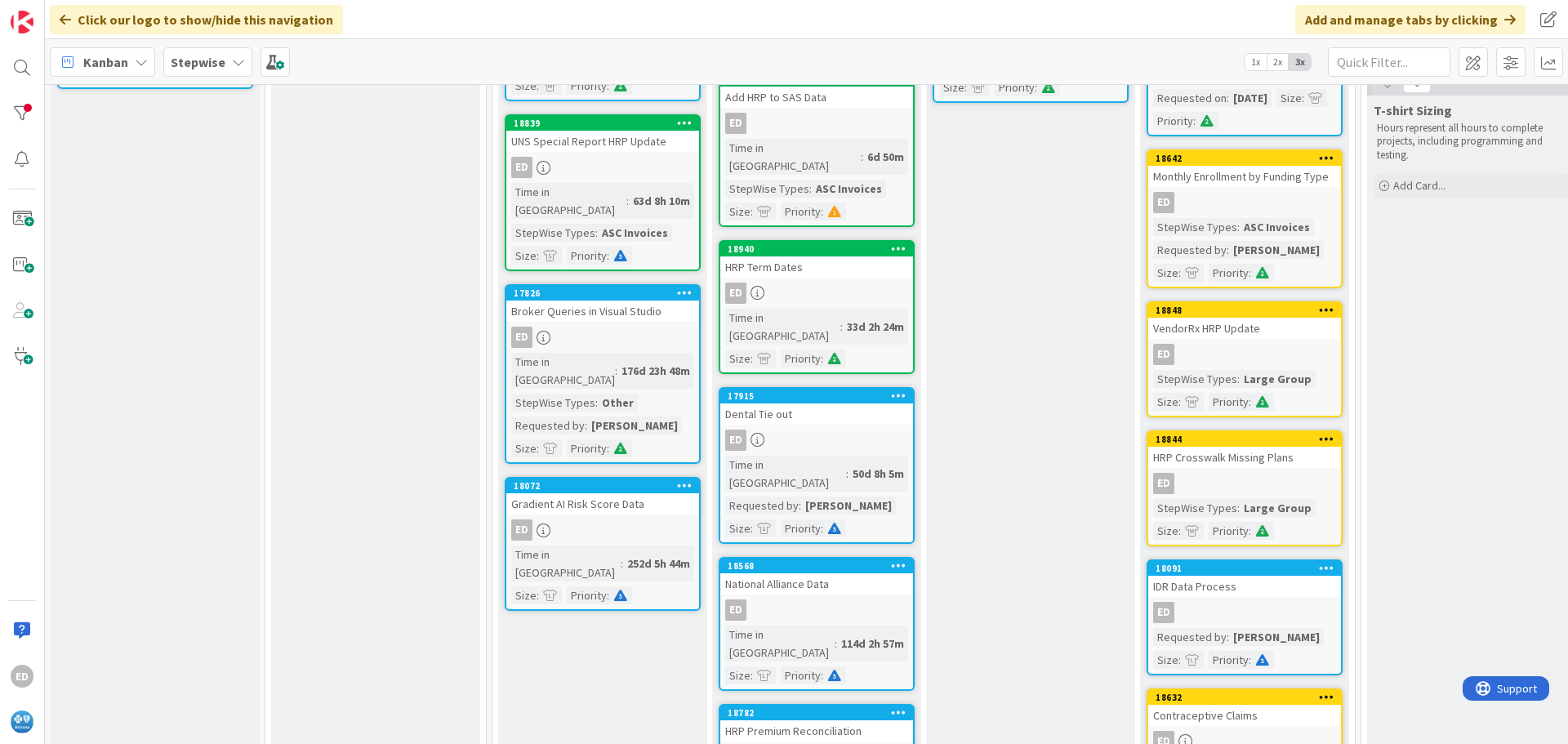
scroll to position [0, 0]
